Goal: Task Accomplishment & Management: Use online tool/utility

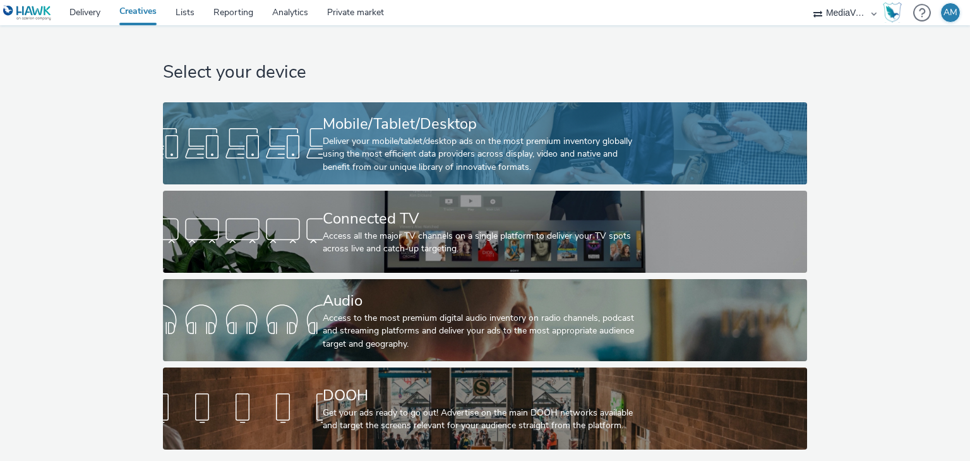
click at [437, 136] on div "Deliver your mobile/tablet/desktop ads on the most premium inventory globally u…" at bounding box center [482, 154] width 319 height 39
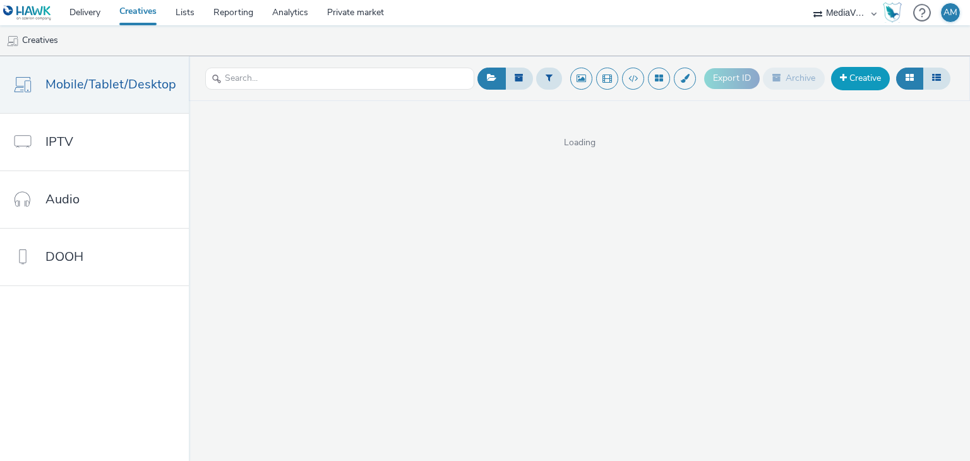
click at [855, 76] on link "Creative" at bounding box center [860, 78] width 59 height 23
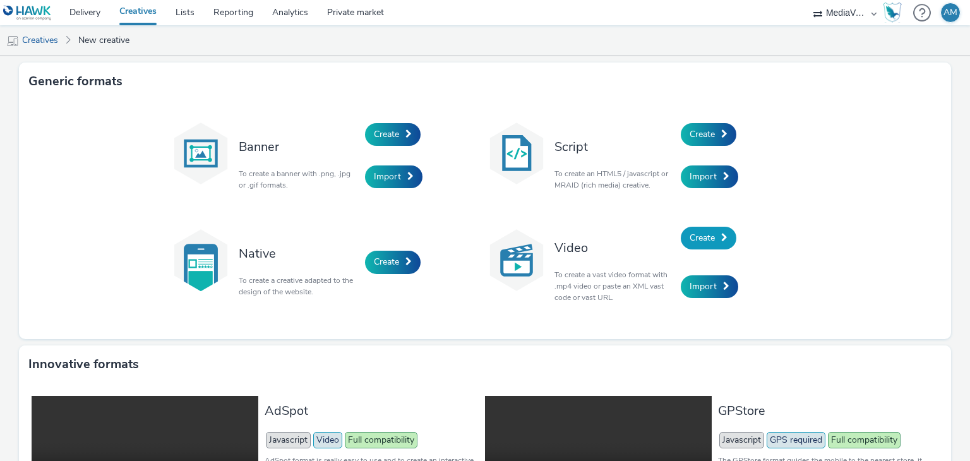
click at [712, 238] on link "Create" at bounding box center [709, 238] width 56 height 23
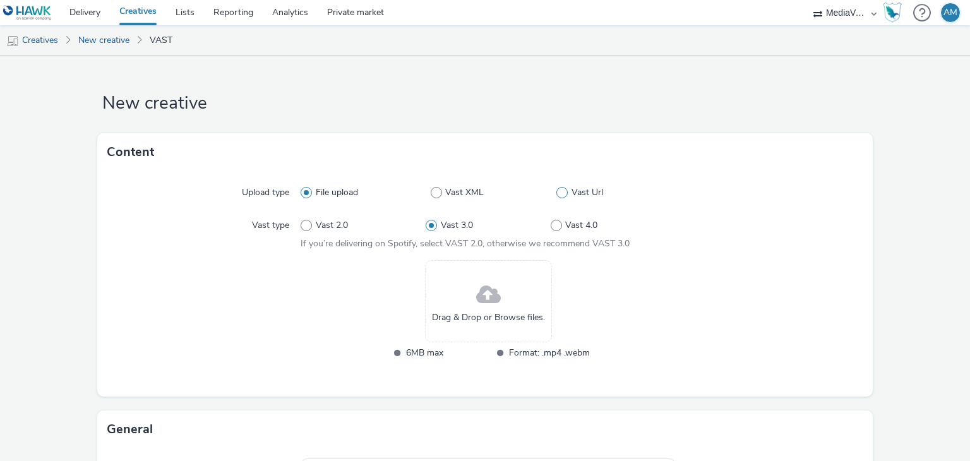
click at [573, 191] on span "Vast Url" at bounding box center [587, 192] width 32 height 13
click at [564, 191] on input "Vast Url" at bounding box center [560, 193] width 8 height 8
radio input "false"
radio input "true"
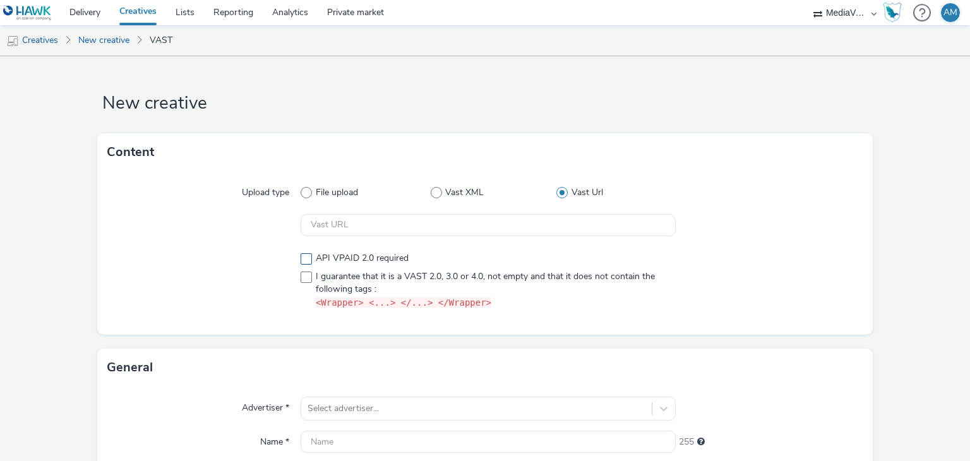
click at [326, 261] on span "API VPAID 2.0 required" at bounding box center [362, 258] width 93 height 13
checkbox input "true"
click at [317, 276] on span "I guarantee that it is a VAST 2.0, 3.0 or 4.0, not empty and that it does not c…" at bounding box center [493, 289] width 354 height 39
checkbox input "true"
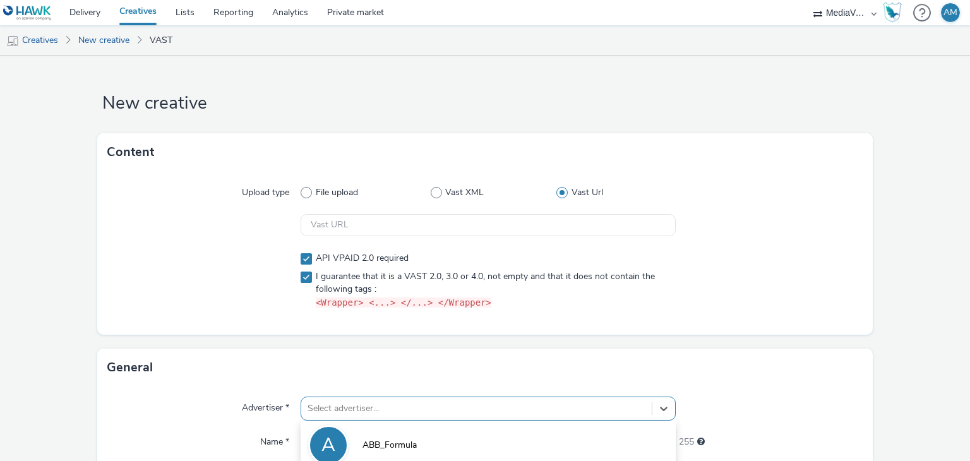
scroll to position [210, 0]
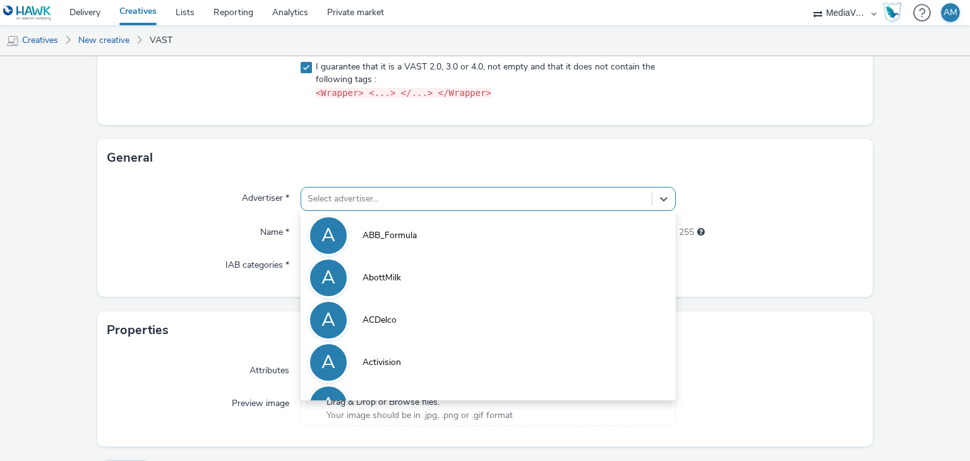
paste input "[PERSON_NAME]"
click at [332, 405] on form "New creative Content Upload type File upload Vast XML Vast Url API VPAID 2.0 re…" at bounding box center [485, 170] width 970 height 647
type input "[PERSON_NAME]"
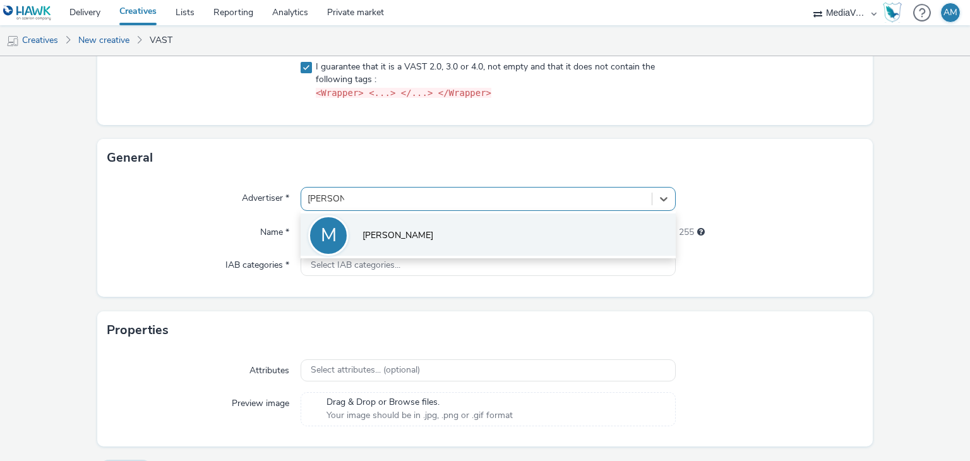
click at [427, 215] on li "[PERSON_NAME]" at bounding box center [488, 234] width 374 height 42
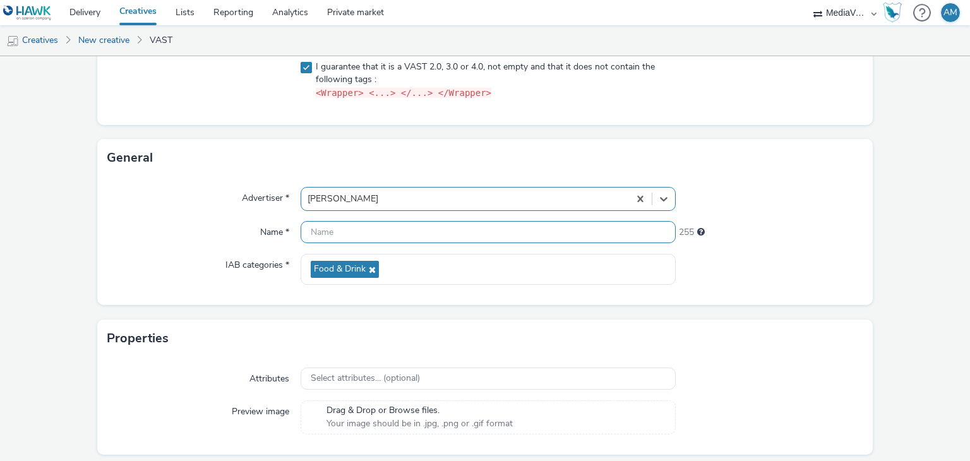
paste input "[PERSON_NAME]"
click at [423, 235] on input "[PERSON_NAME]" at bounding box center [488, 232] width 374 height 22
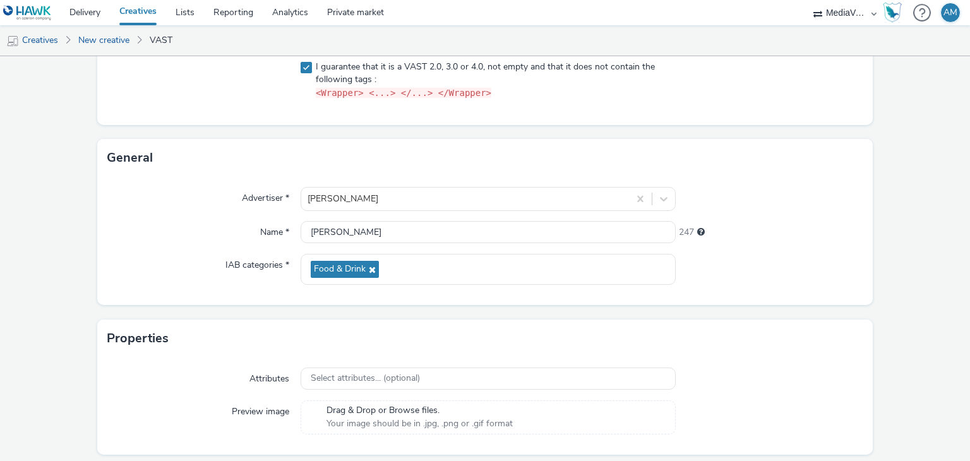
type input "[PERSON_NAME]"
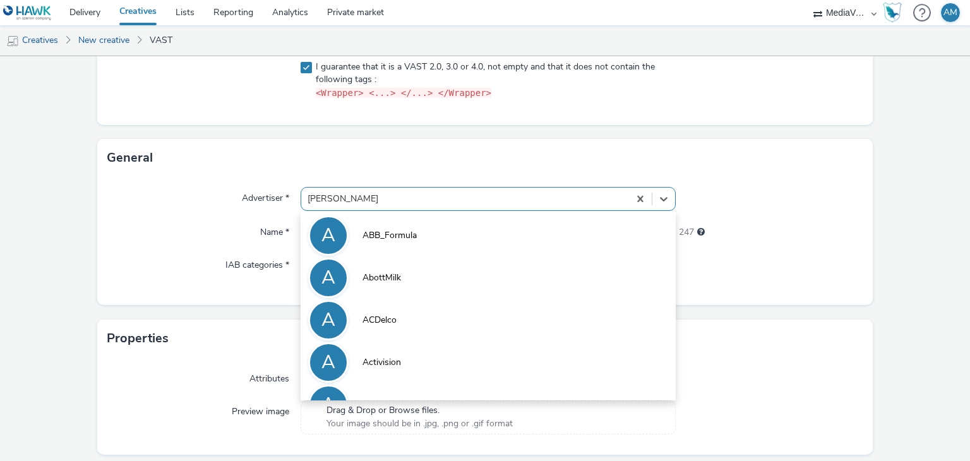
click at [410, 200] on div at bounding box center [464, 198] width 314 height 15
paste input "[PERSON_NAME]"
type input "[PERSON_NAME]"
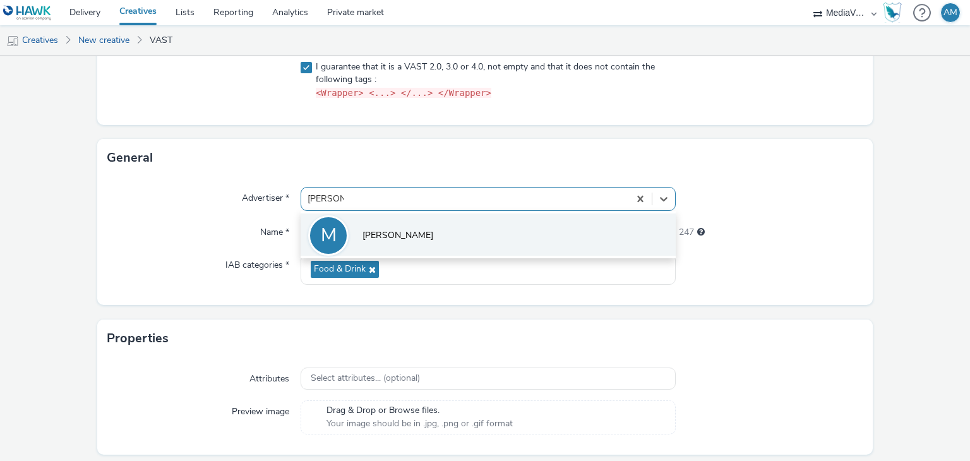
click at [378, 232] on span "[PERSON_NAME]" at bounding box center [397, 235] width 71 height 13
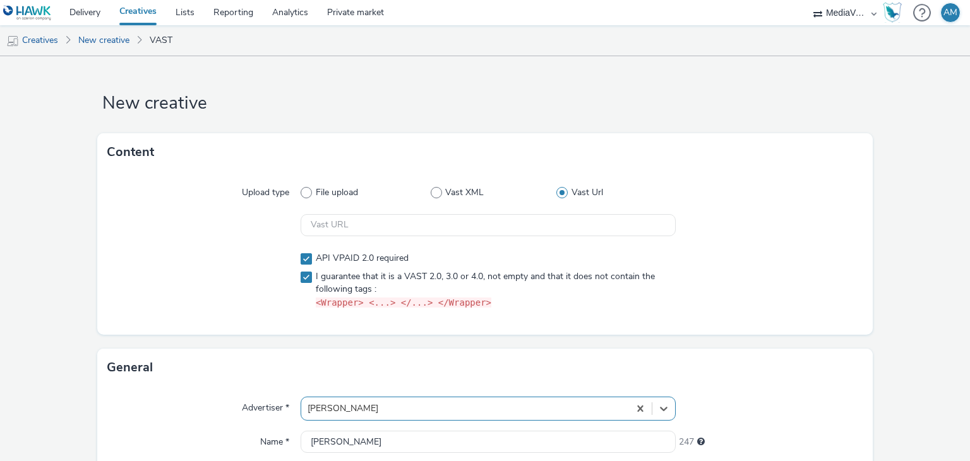
scroll to position [0, 0]
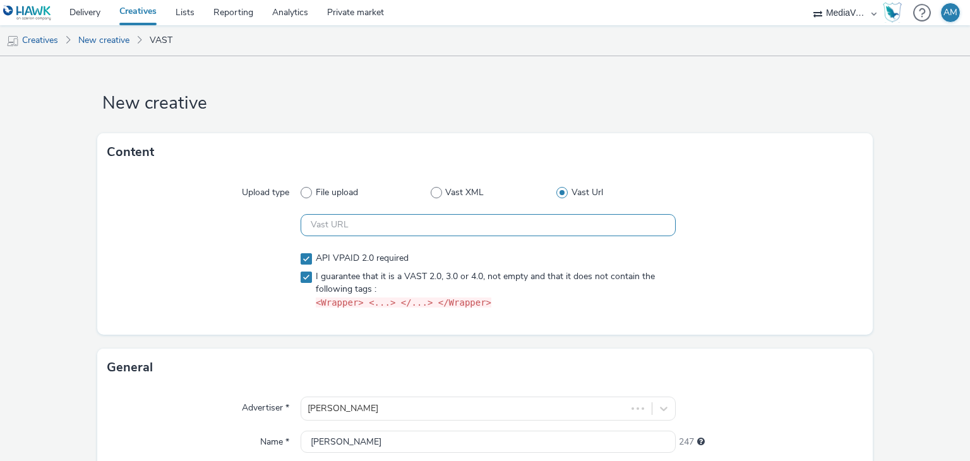
paste input "https://[DOMAIN_NAME]/ddm/pfadx/N5738.3504836AUDIENCESCOPE/B33997111.428571580;…"
click at [448, 226] on input "text" at bounding box center [488, 225] width 374 height 22
type input "https://[DOMAIN_NAME]/ddm/pfadx/N5738.3504836AUDIENCESCOPE/B33997111.428571580;…"
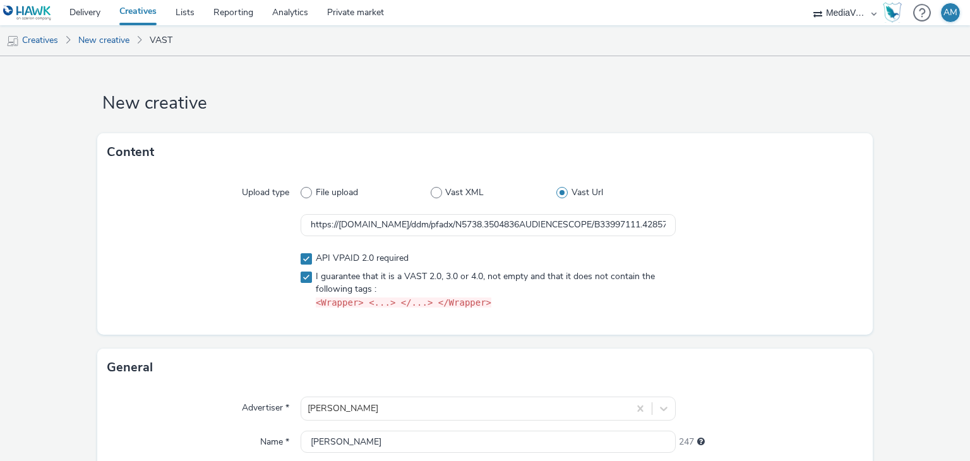
click at [783, 252] on div at bounding box center [770, 281] width 188 height 68
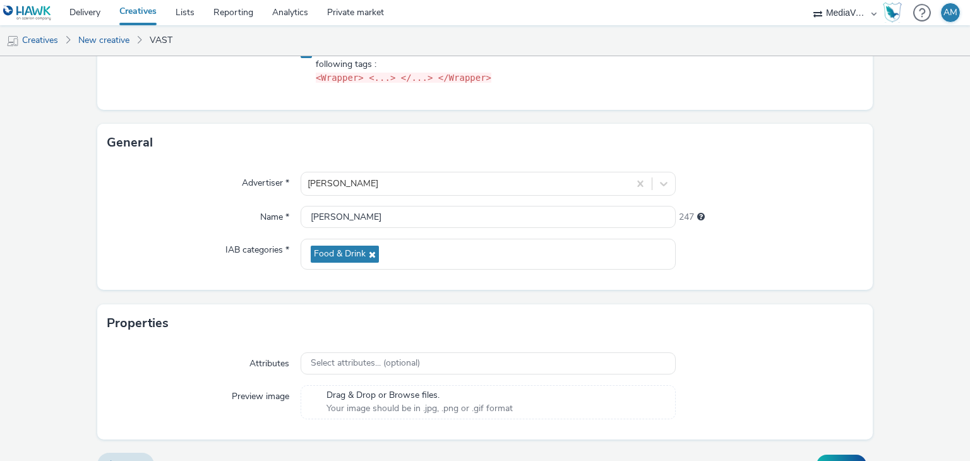
scroll to position [224, 0]
click at [874, 283] on form "New creative Content Upload type File upload Vast XML Vast Url https://[DOMAIN_…" at bounding box center [485, 159] width 970 height 655
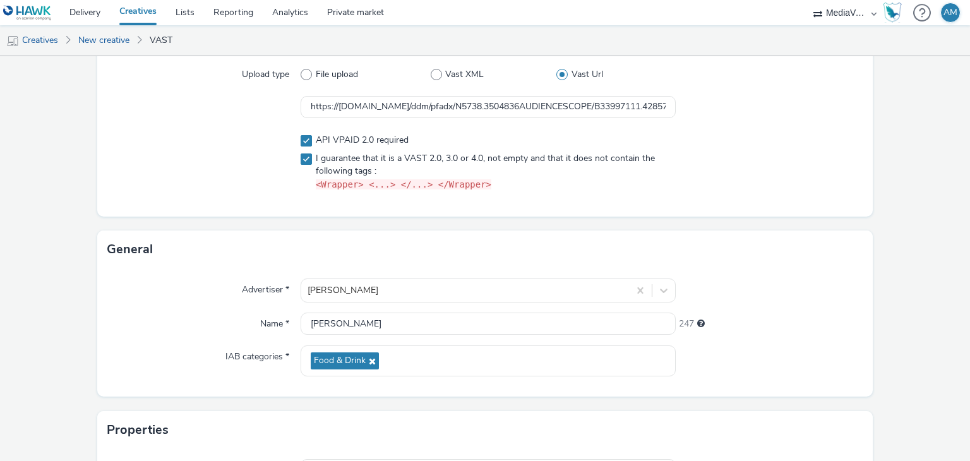
scroll to position [119, 0]
click at [468, 318] on input "[PERSON_NAME]" at bounding box center [488, 323] width 374 height 22
paste input "inda_IQA_Awareness_MIRXCITRUSIQA_Beverages_Core Audience 18-34_ROS_AudienceScop…"
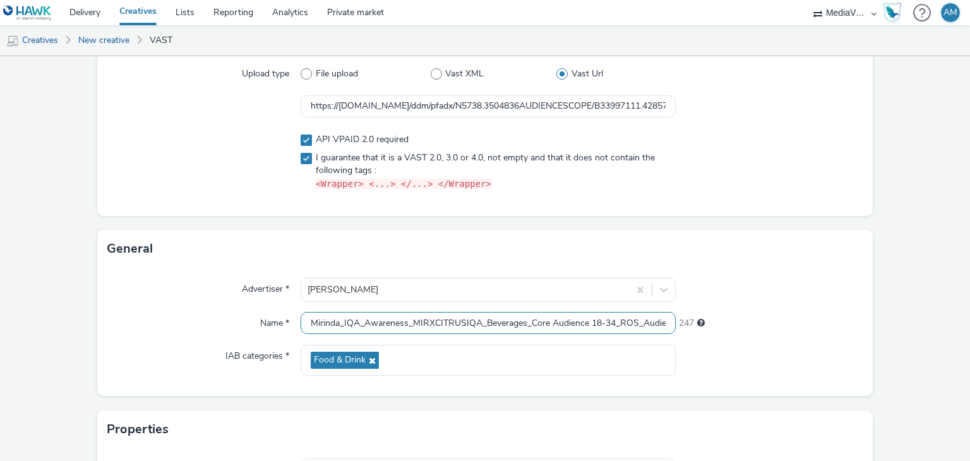
scroll to position [0, 202]
type input "Mirinda_IQA_Awareness_MIRXCITRUSIQA_Beverages_Core Audience 18-34_ROS_AudienceS…"
click at [827, 266] on div "General" at bounding box center [485, 249] width 776 height 38
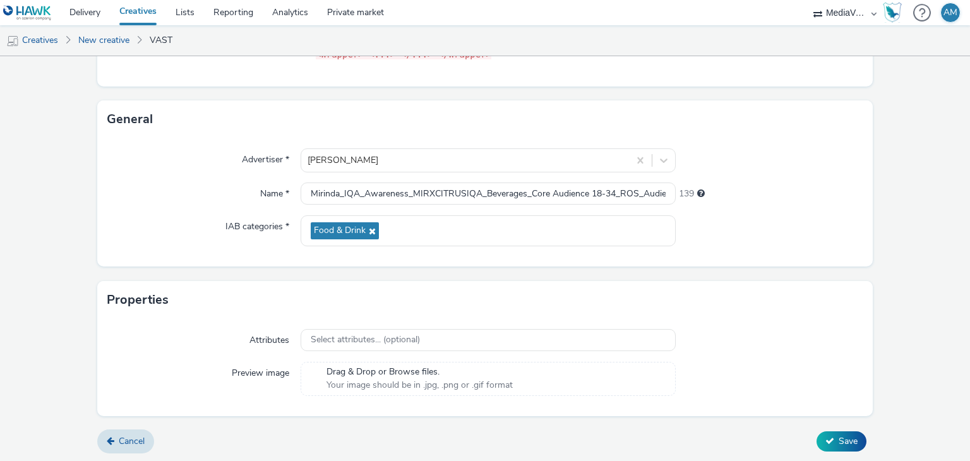
scroll to position [249, 0]
click at [825, 439] on icon at bounding box center [829, 440] width 9 height 9
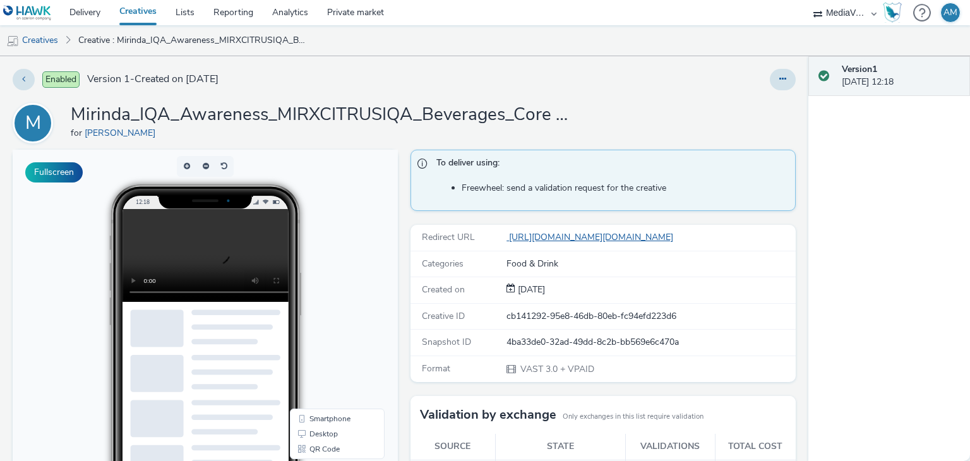
click at [558, 235] on link "[URL][DOMAIN_NAME][DOMAIN_NAME]" at bounding box center [592, 237] width 172 height 12
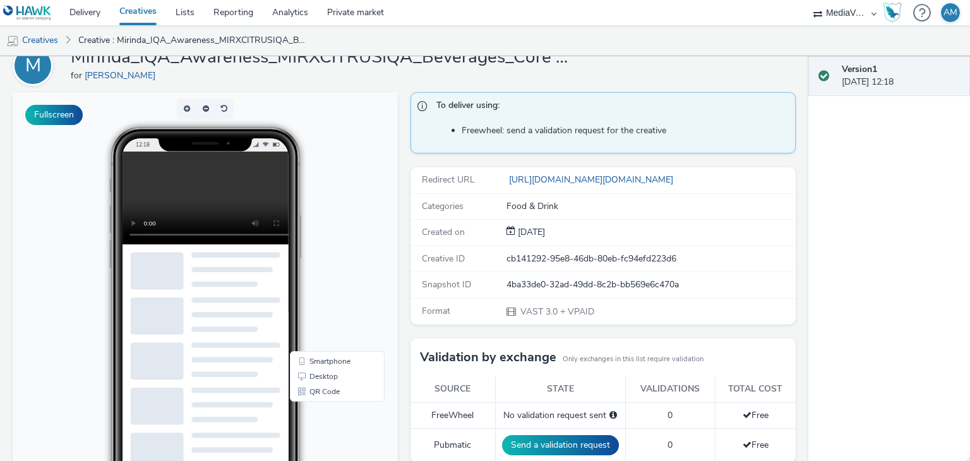
scroll to position [57, 0]
click at [187, 110] on button "button" at bounding box center [186, 109] width 19 height 21
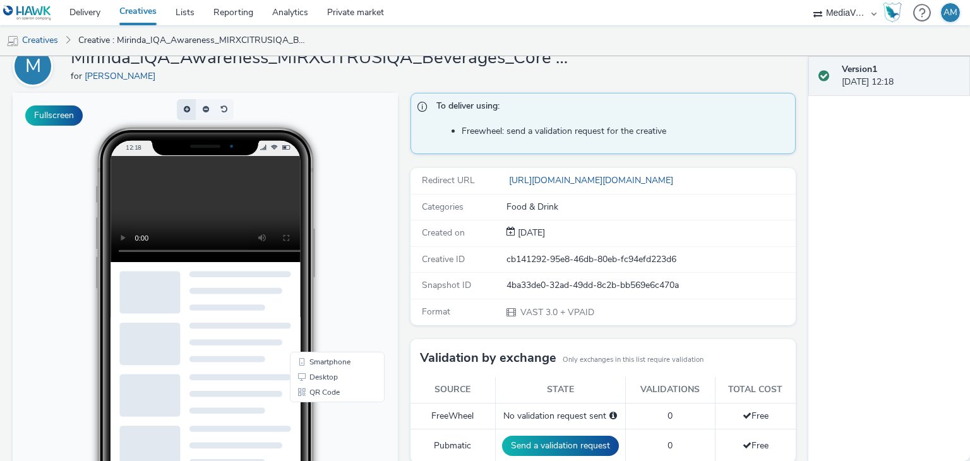
click at [187, 110] on button "button" at bounding box center [186, 109] width 19 height 21
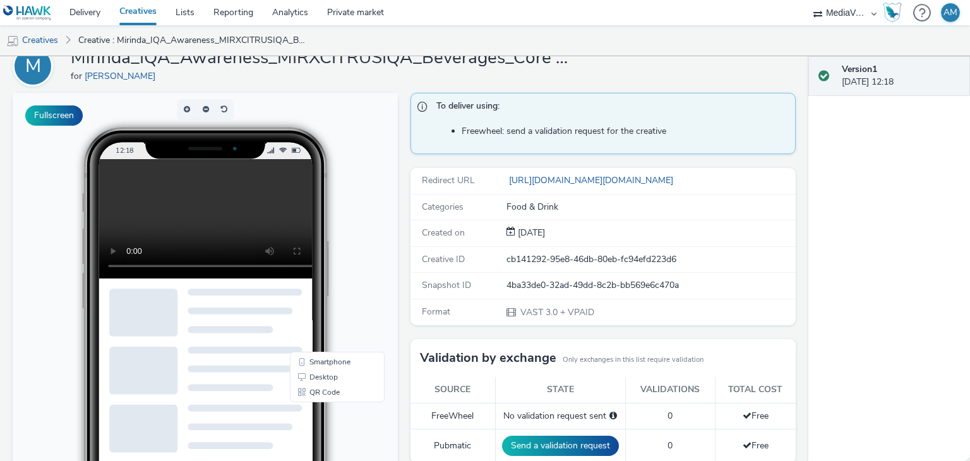
click at [143, 226] on video at bounding box center [217, 218] width 239 height 119
